Goal: Check status

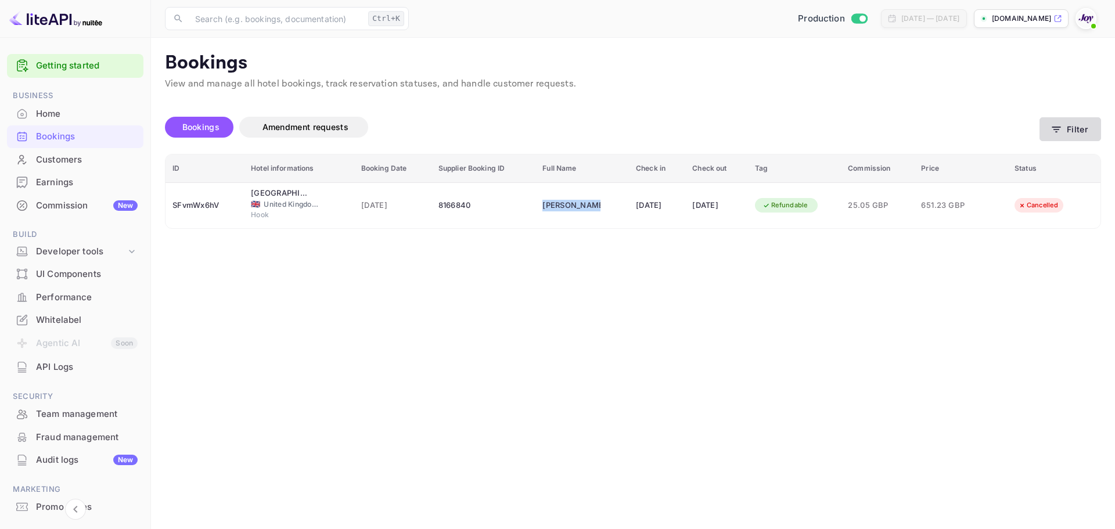
click at [1075, 128] on button "Filter" at bounding box center [1070, 129] width 62 height 24
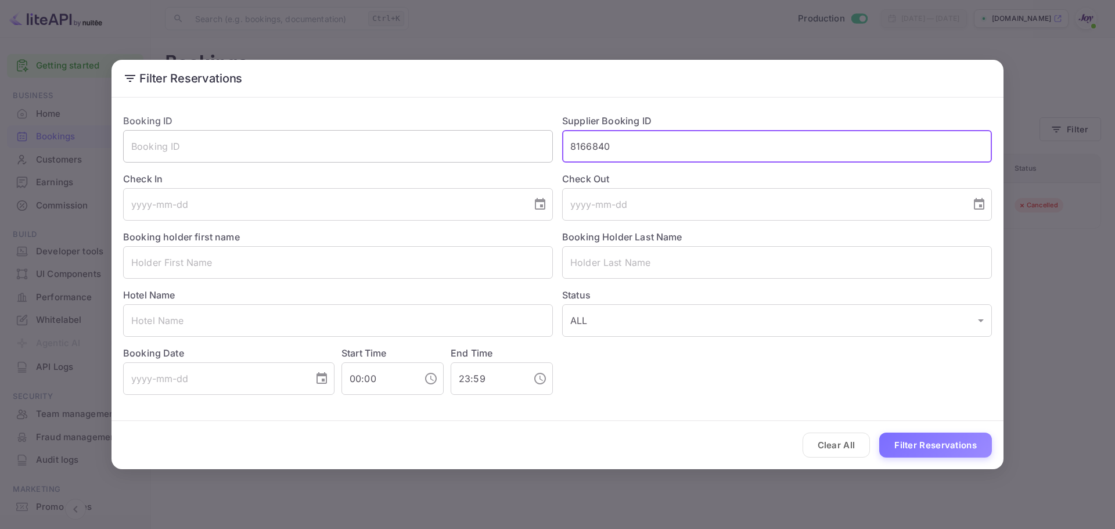
drag, startPoint x: 634, startPoint y: 144, endPoint x: 522, endPoint y: 145, distance: 112.1
click at [521, 145] on div "Booking ID ​ Supplier Booking ID 8166840 ​ Check In ​ Check Out ​ Booking holde…" at bounding box center [553, 250] width 878 height 290
paste input "7679379"
type input "7679379"
click at [917, 449] on button "Filter Reservations" at bounding box center [935, 445] width 113 height 25
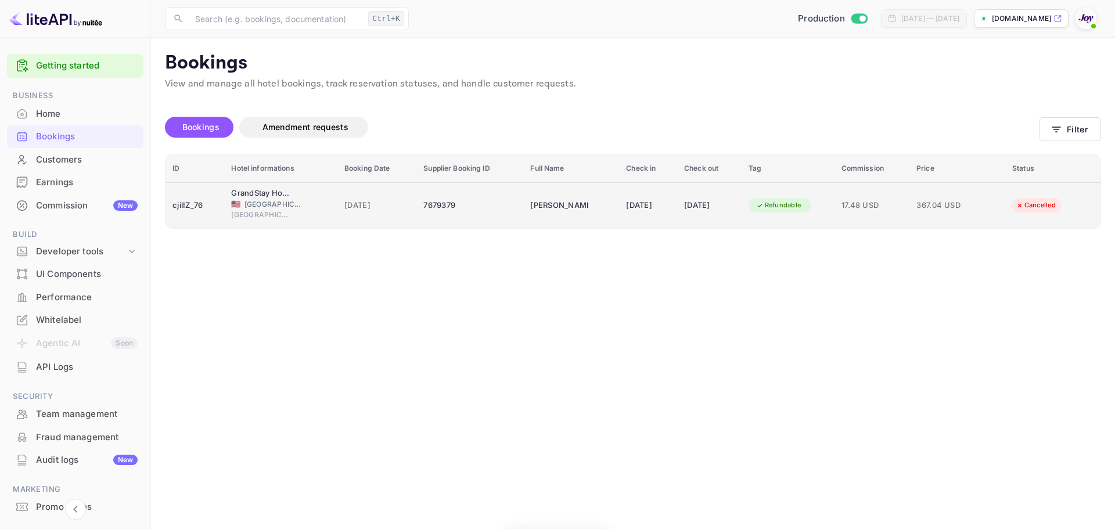
drag, startPoint x: 512, startPoint y: 208, endPoint x: 581, endPoint y: 205, distance: 69.2
click at [581, 205] on td "[PERSON_NAME]" at bounding box center [571, 205] width 96 height 46
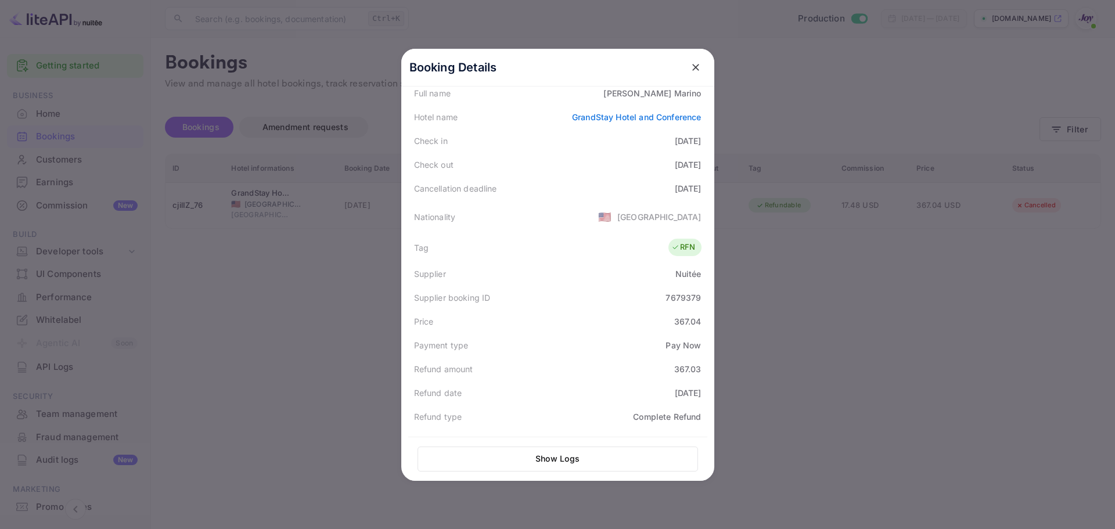
scroll to position [286, 0]
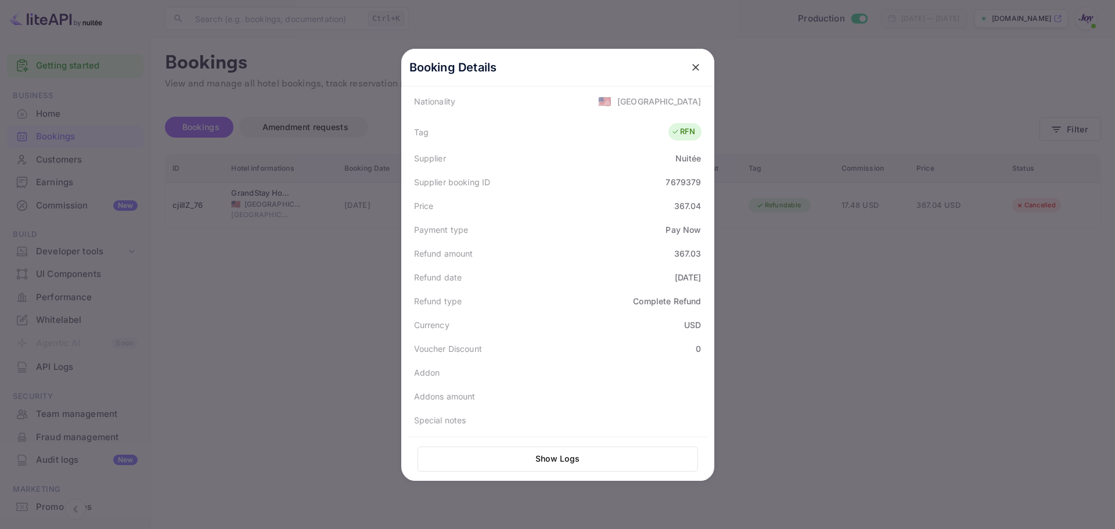
click at [690, 66] on icon "close" at bounding box center [696, 68] width 12 height 12
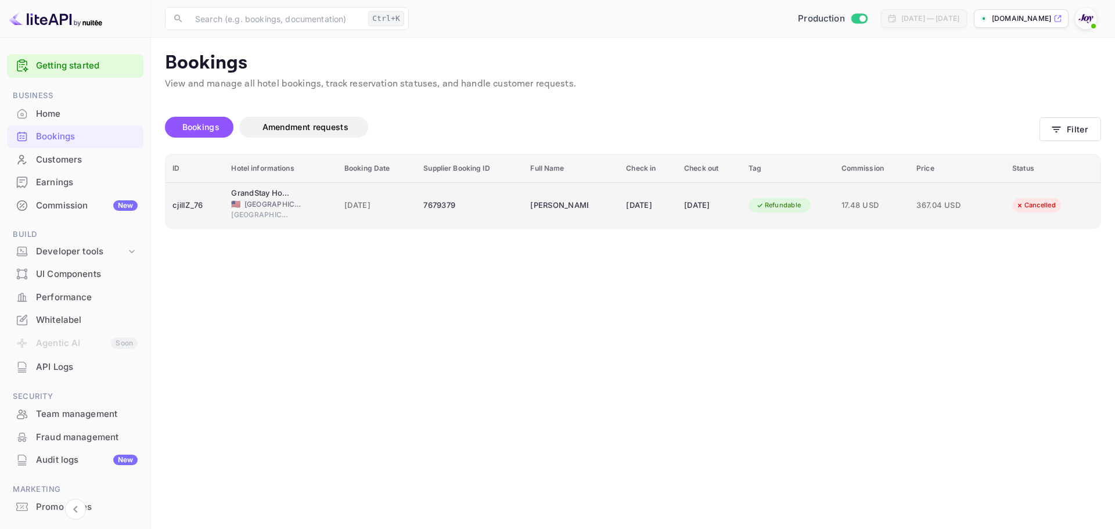
click at [523, 197] on td "[PERSON_NAME]" at bounding box center [571, 205] width 96 height 46
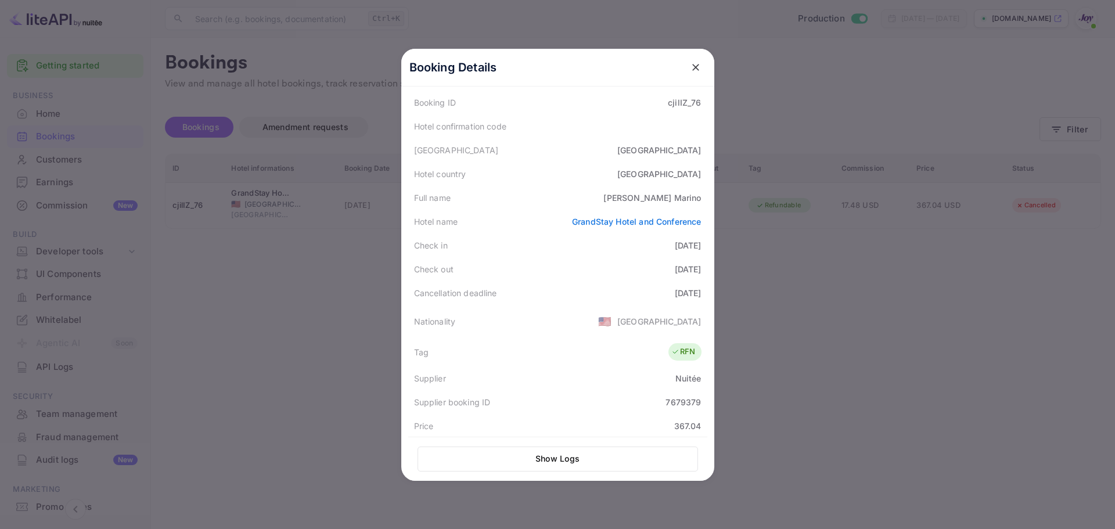
scroll to position [0, 0]
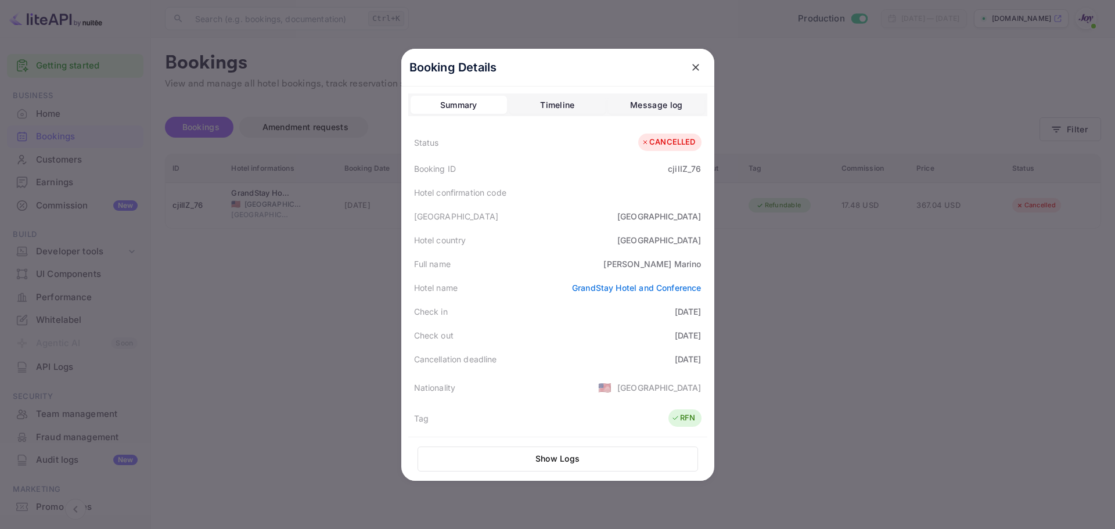
click at [556, 97] on button "Timeline" at bounding box center [557, 105] width 96 height 19
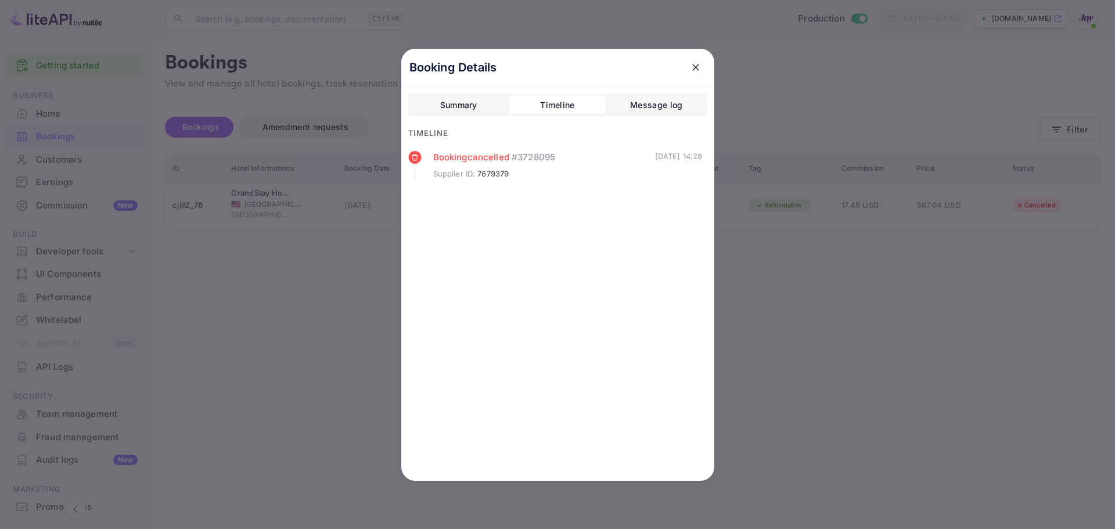
click at [472, 100] on div "Summary" at bounding box center [458, 105] width 37 height 14
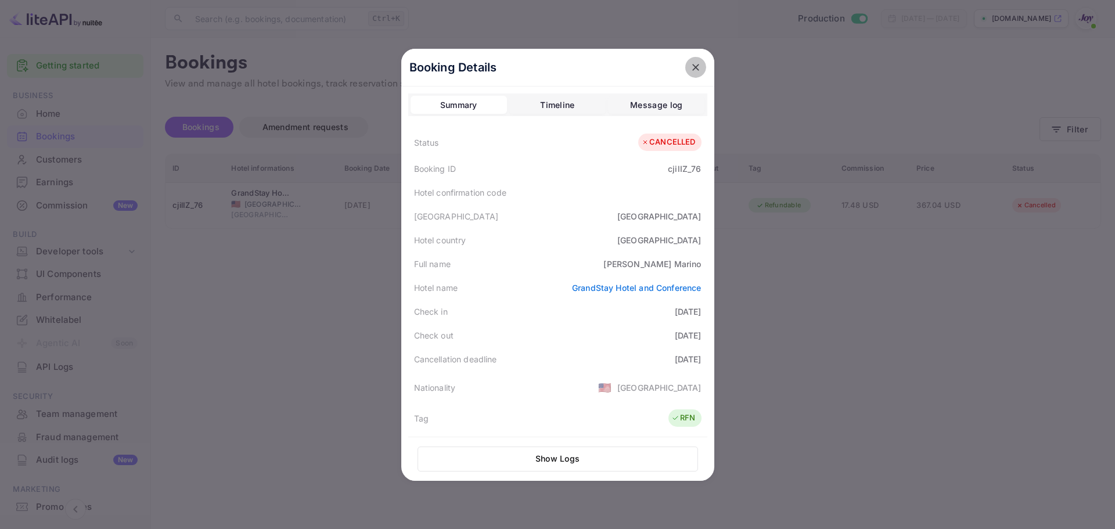
click at [691, 72] on icon "close" at bounding box center [696, 68] width 12 height 12
